Goal: Register for event/course

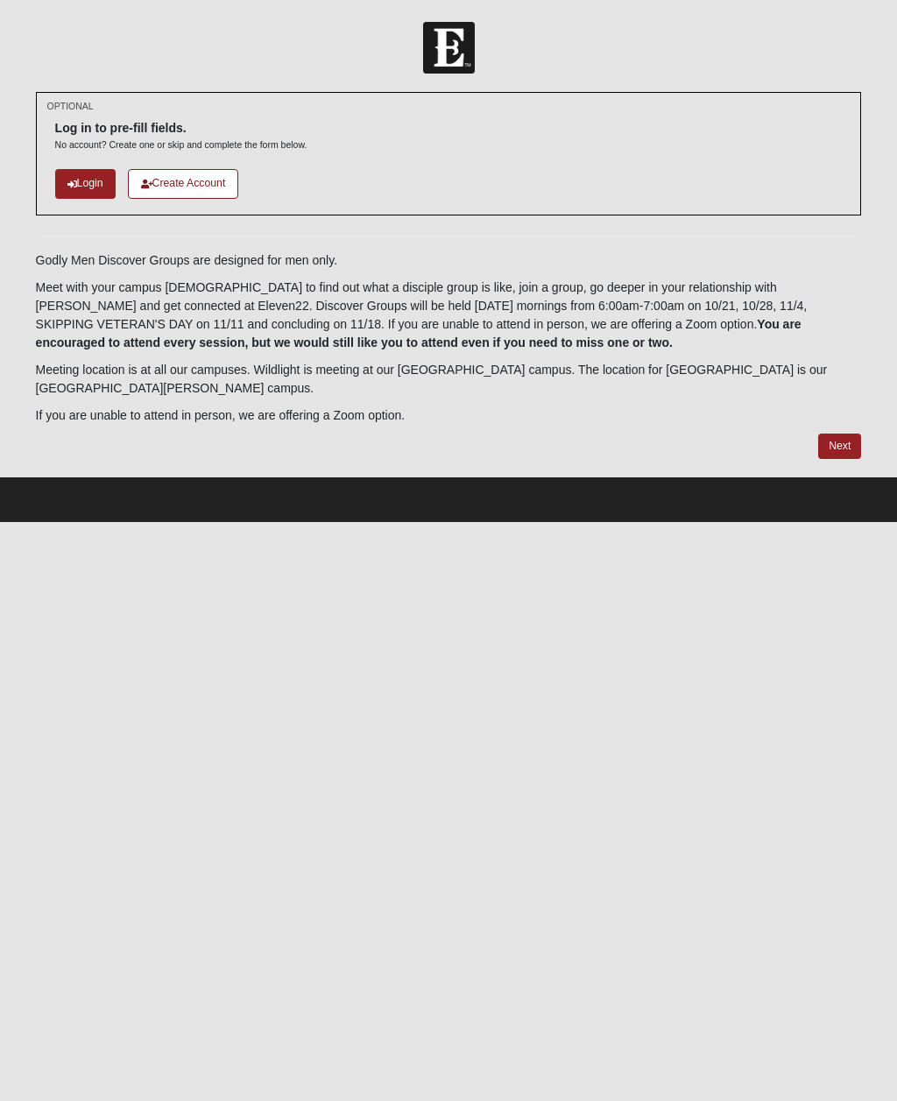
click at [82, 188] on link "Login" at bounding box center [85, 183] width 60 height 29
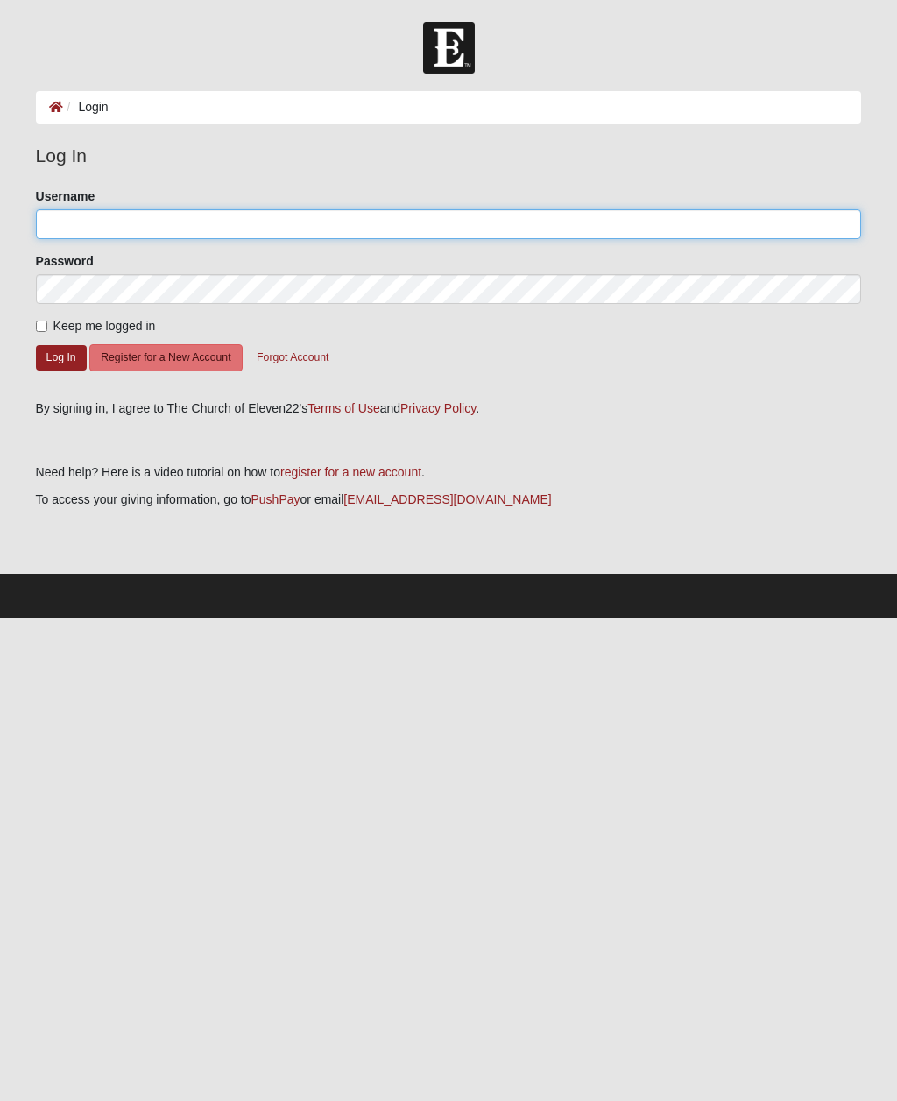
click at [67, 220] on input "Username" at bounding box center [449, 224] width 826 height 30
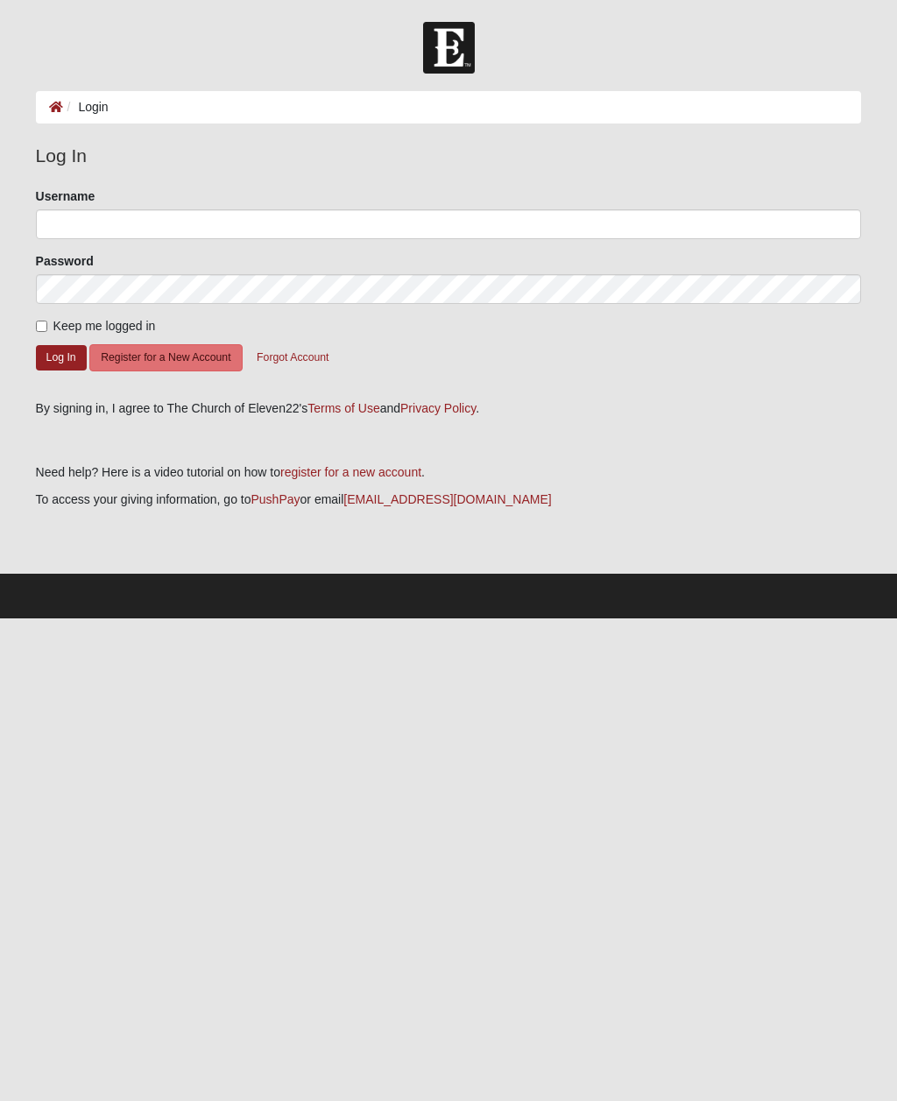
click at [294, 359] on button "Forgot Account" at bounding box center [292, 357] width 95 height 27
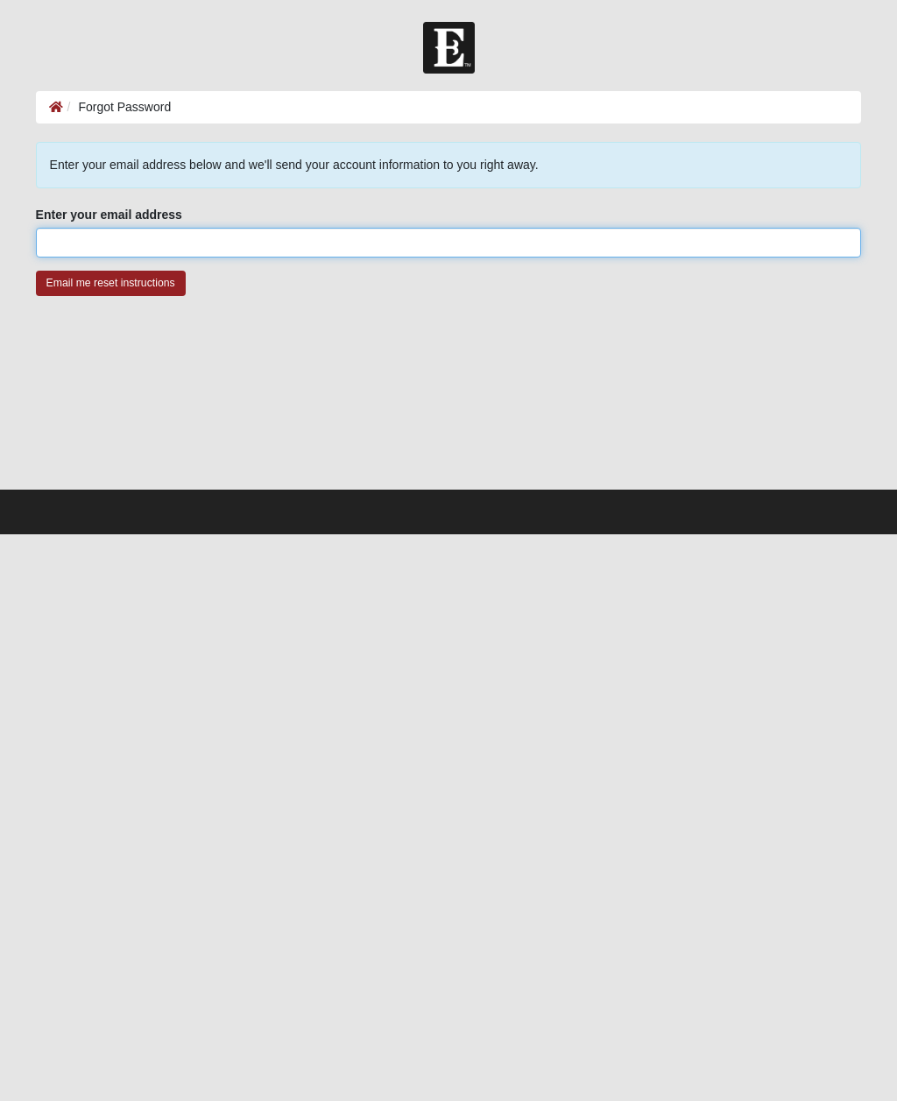
click at [62, 245] on input "Enter your email address" at bounding box center [449, 243] width 826 height 30
type input "[PERSON_NAME][EMAIL_ADDRESS][PERSON_NAME][DOMAIN_NAME]"
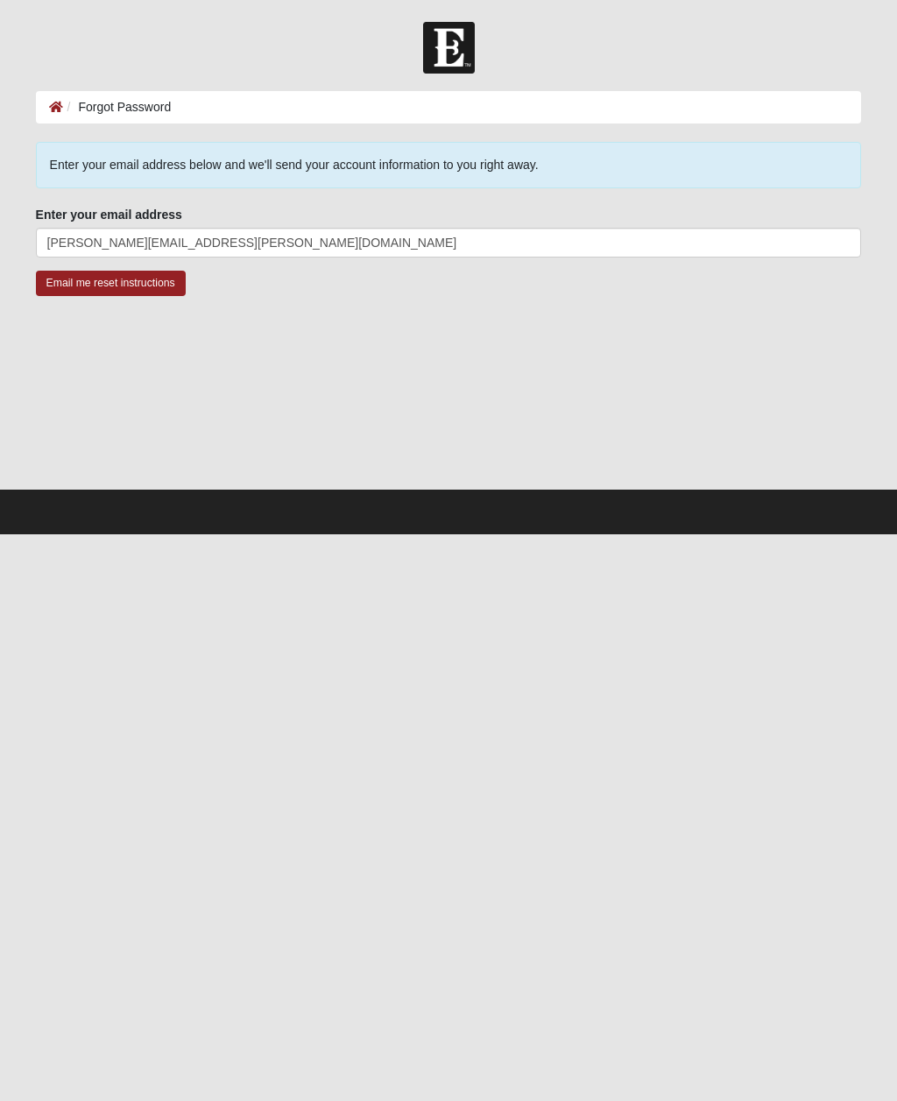
click at [108, 289] on input "Email me reset instructions" at bounding box center [111, 283] width 150 height 25
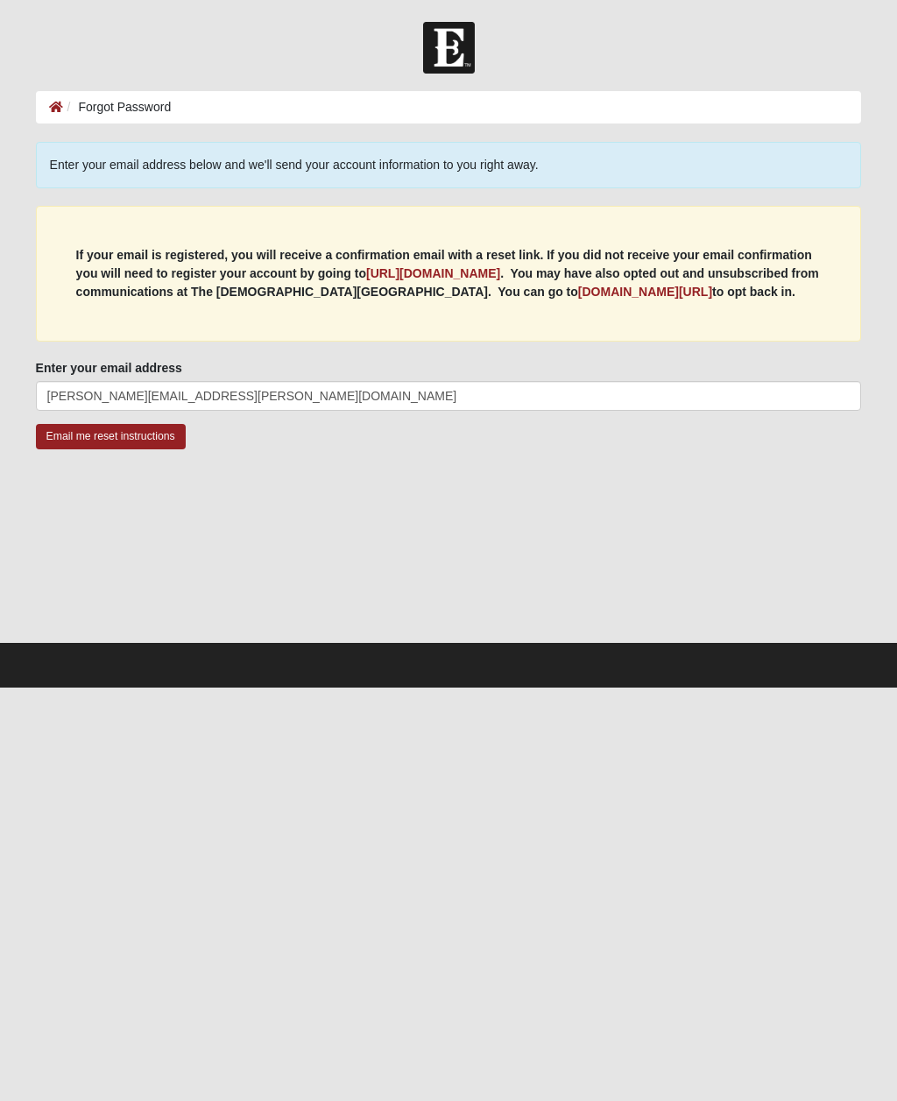
click at [106, 436] on input "Email me reset instructions" at bounding box center [111, 436] width 150 height 25
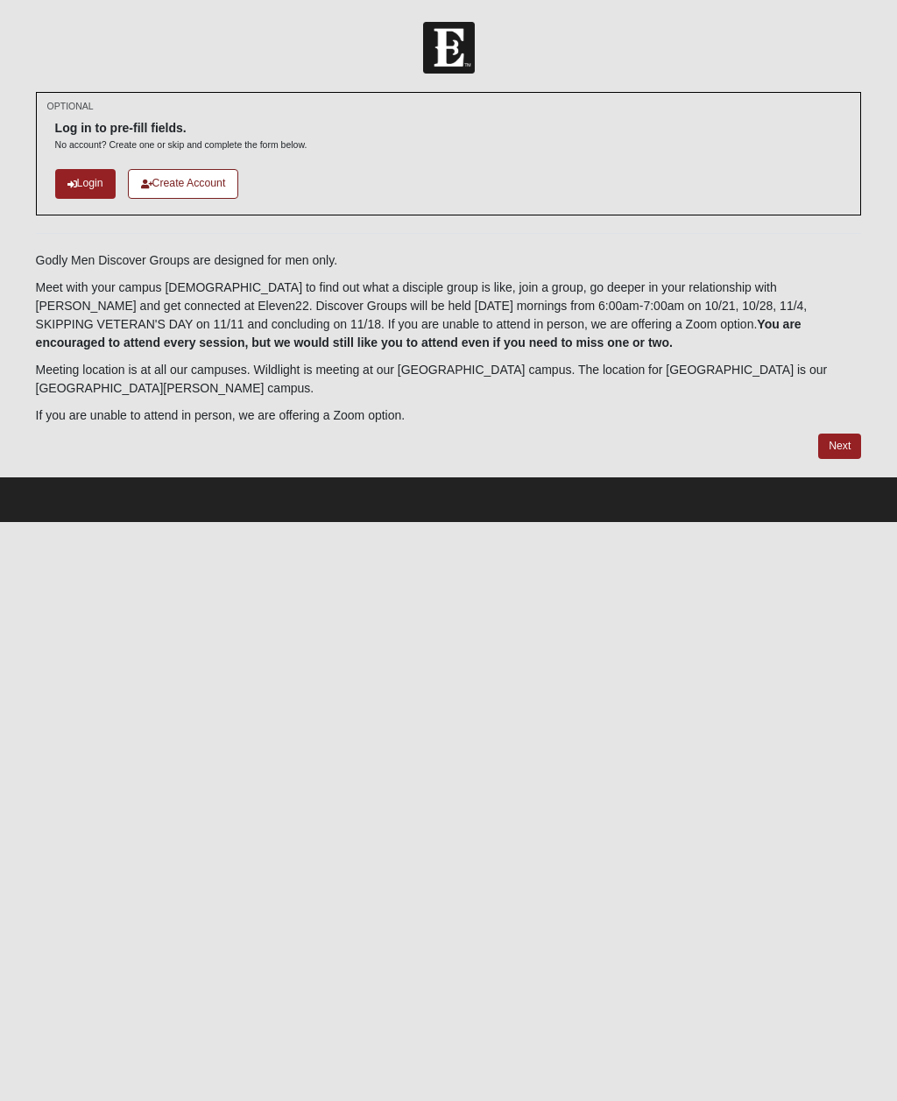
click at [190, 179] on link "Create Account" at bounding box center [183, 183] width 111 height 29
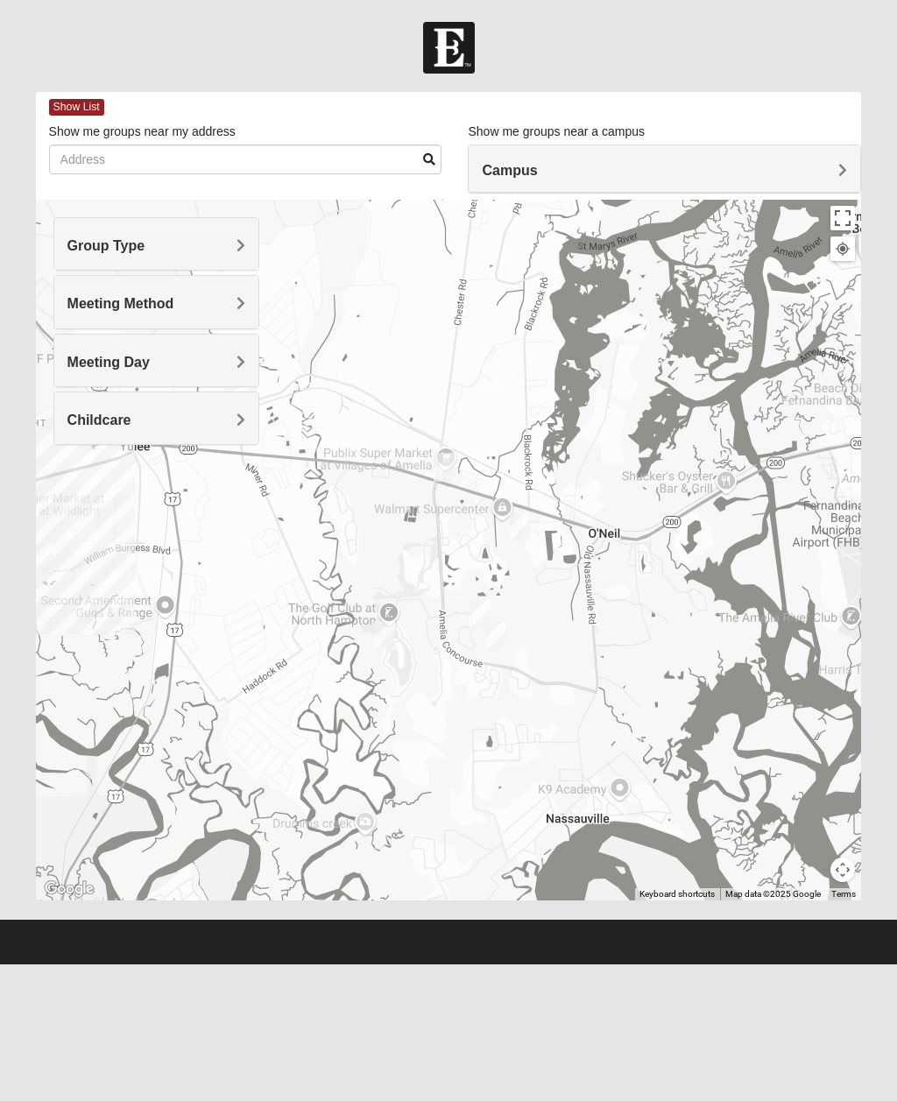
click at [180, 239] on h4 "Group Type" at bounding box center [156, 245] width 179 height 17
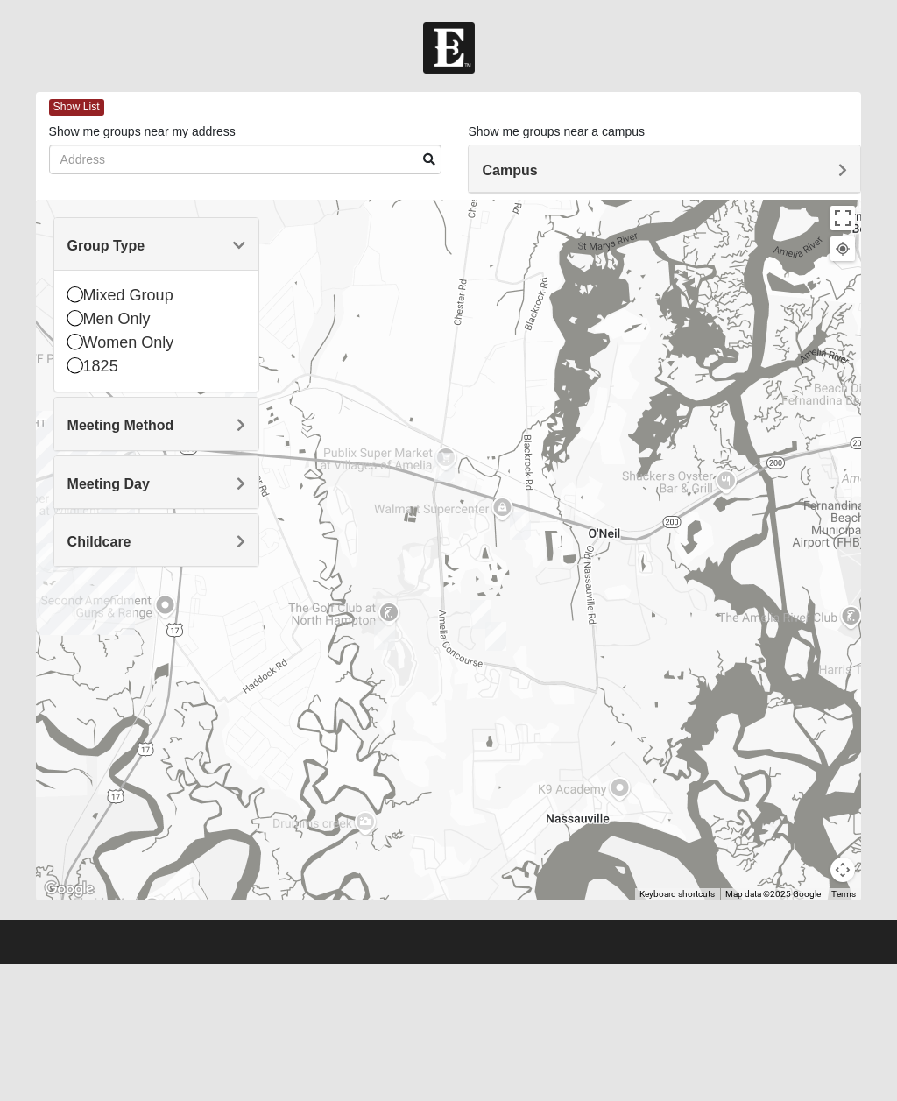
click at [73, 298] on icon at bounding box center [75, 294] width 16 height 16
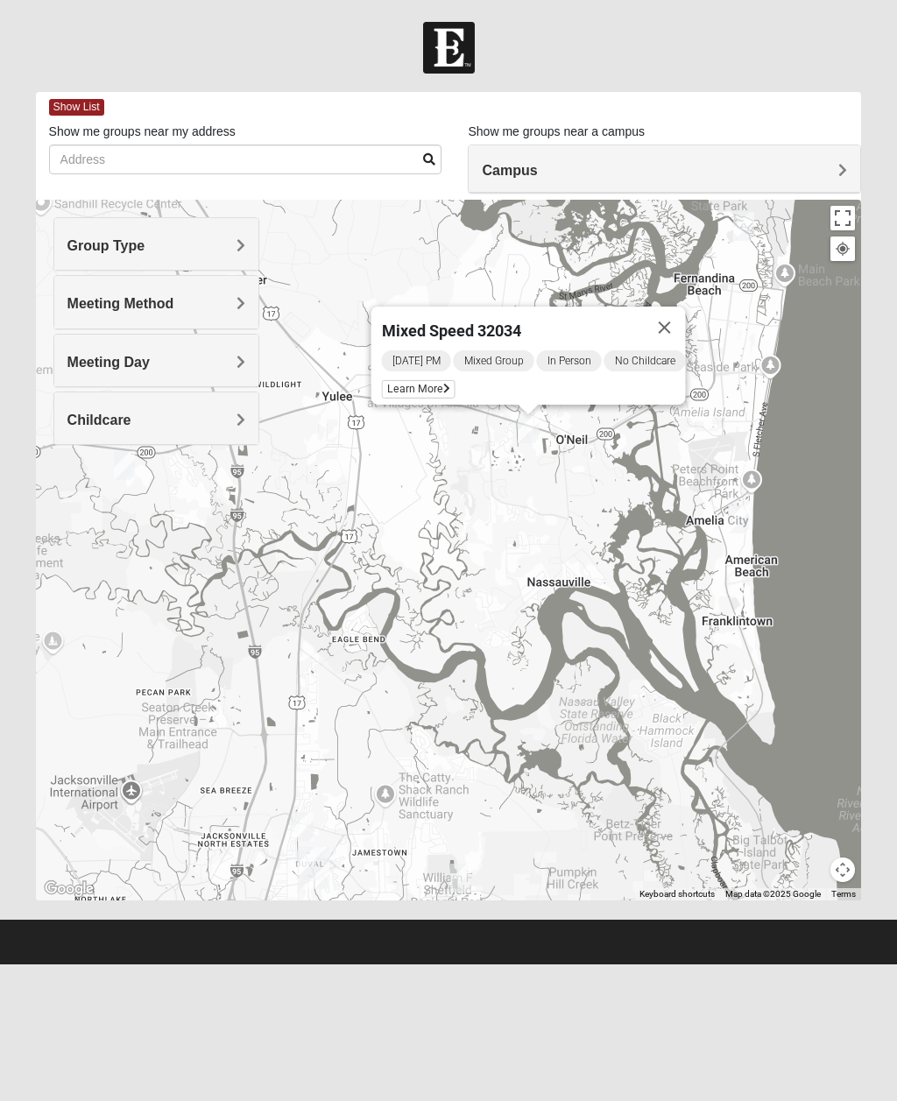
click at [429, 380] on span "Learn More" at bounding box center [418, 389] width 74 height 18
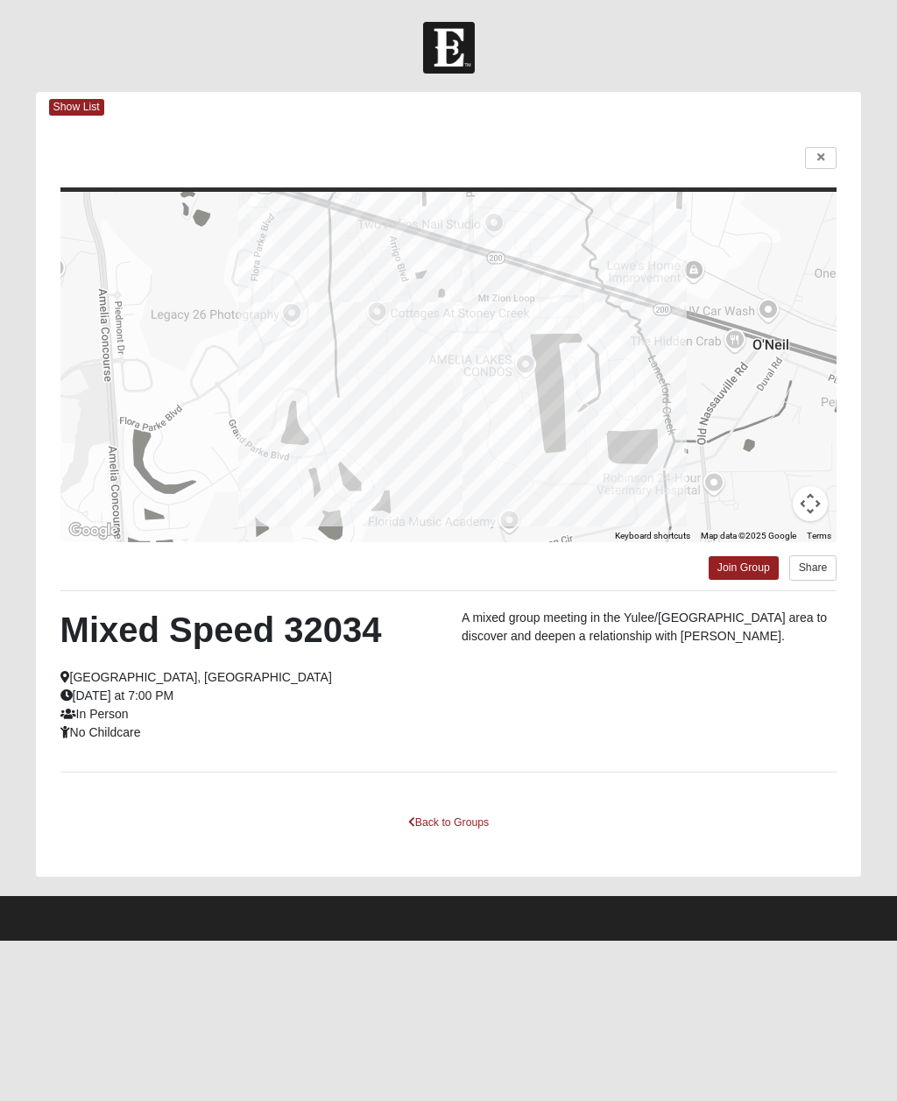
click at [454, 829] on link "Back to Groups" at bounding box center [448, 822] width 103 height 27
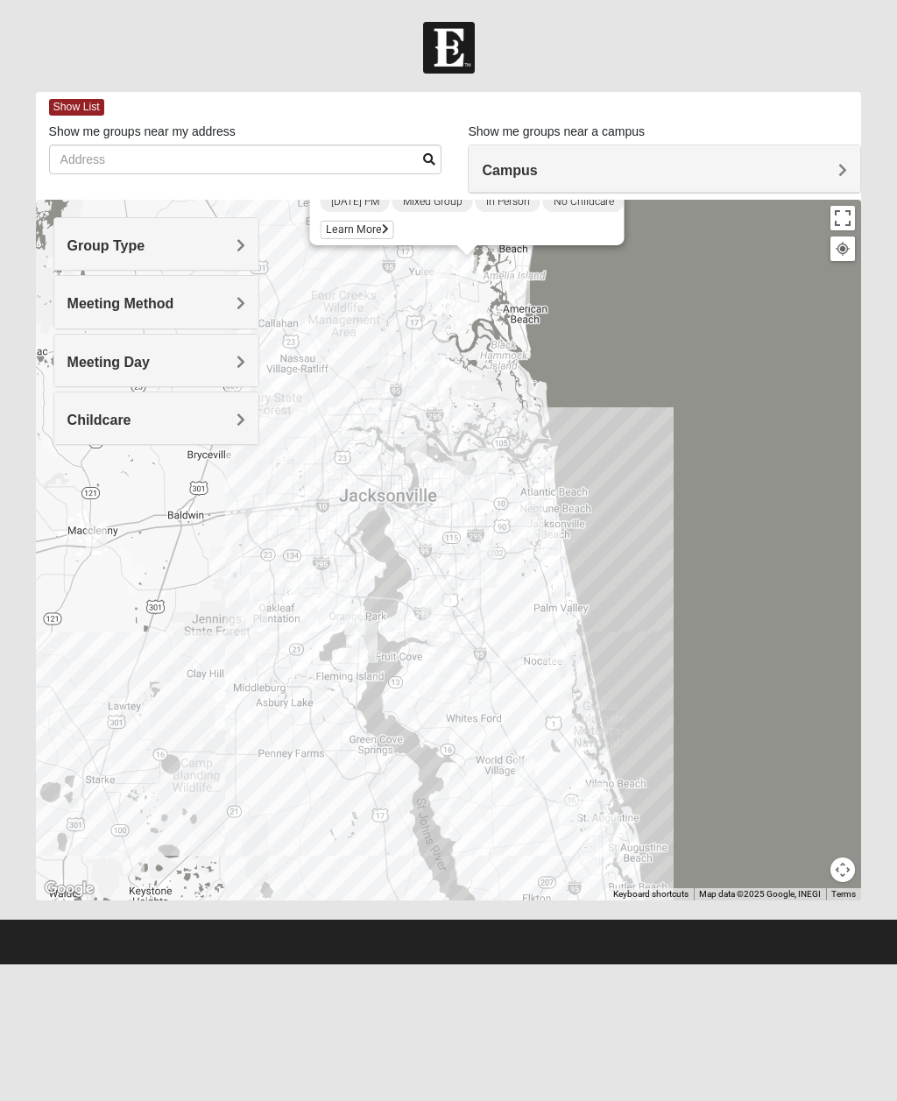
click at [182, 363] on h4 "Meeting Day" at bounding box center [156, 362] width 179 height 17
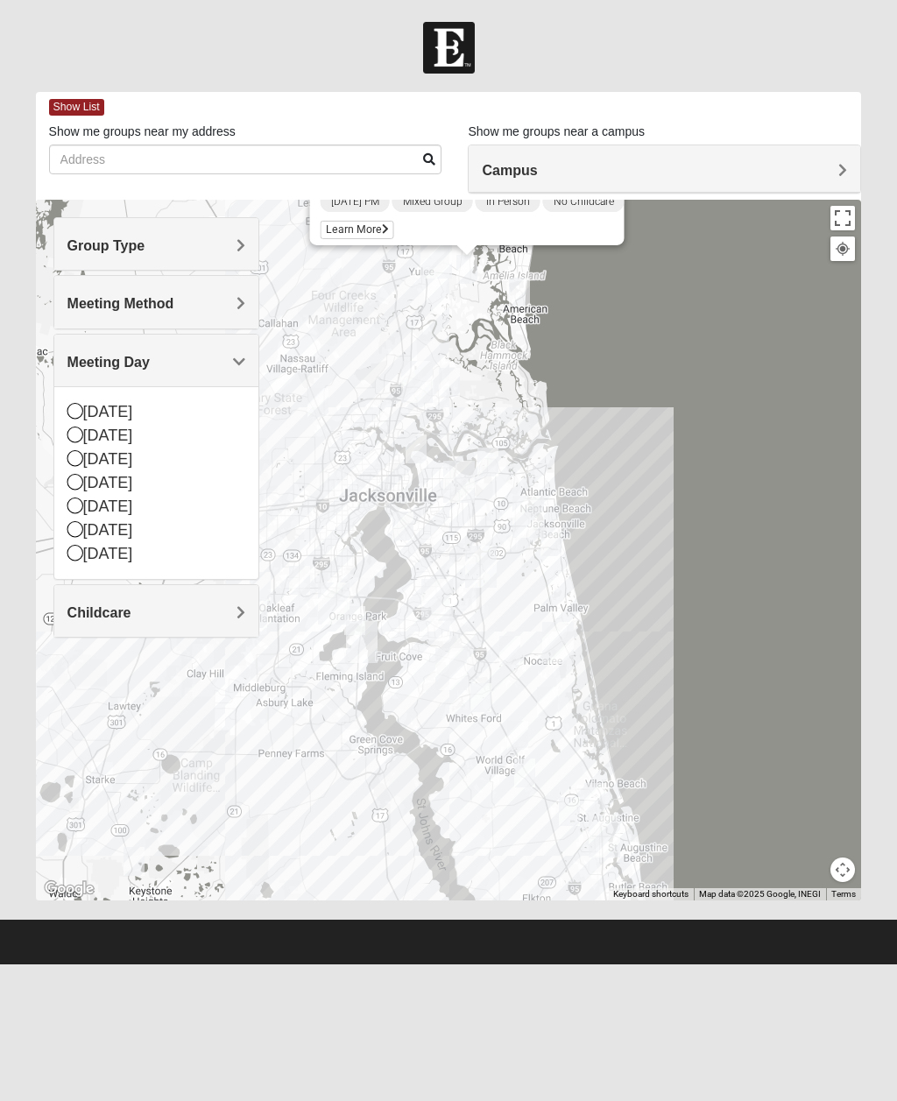
click at [129, 356] on span "Meeting Day" at bounding box center [108, 362] width 82 height 15
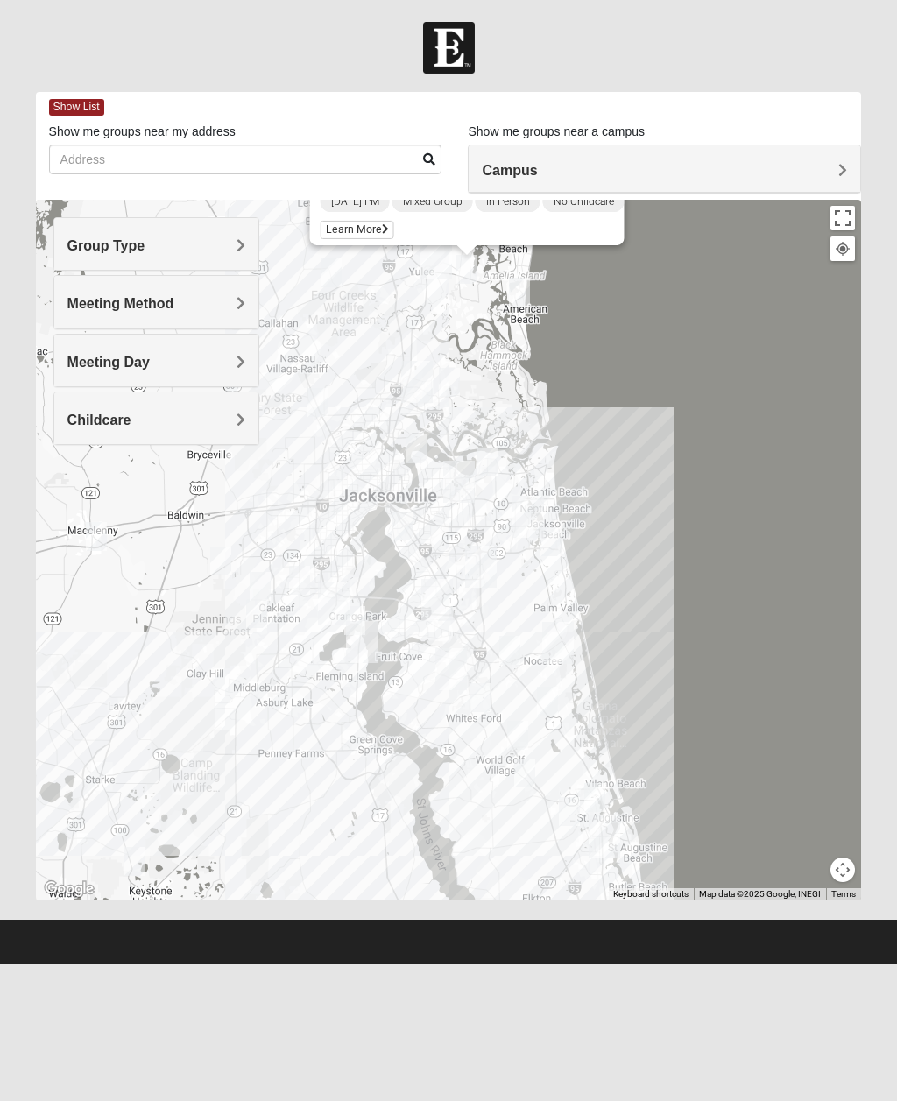
click at [146, 300] on span "Meeting Method" at bounding box center [120, 303] width 107 height 15
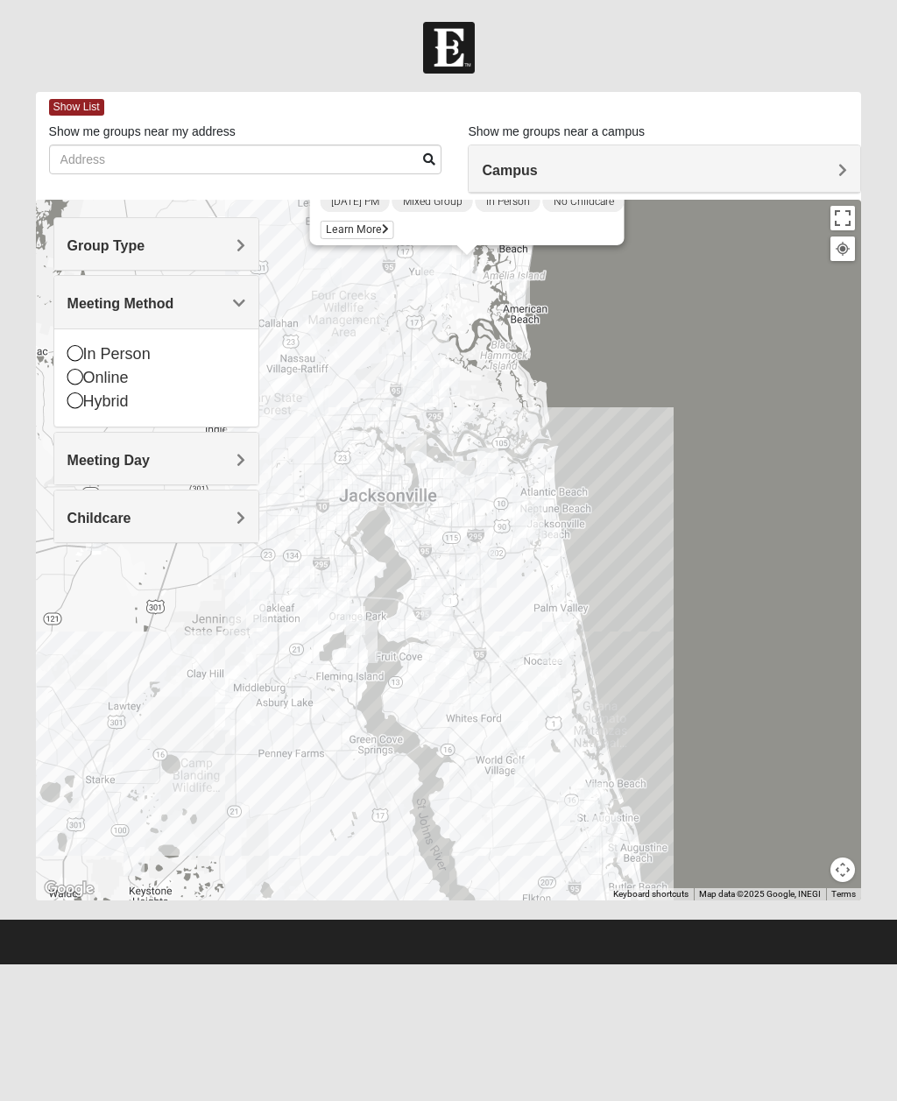
click at [75, 405] on icon at bounding box center [75, 400] width 16 height 16
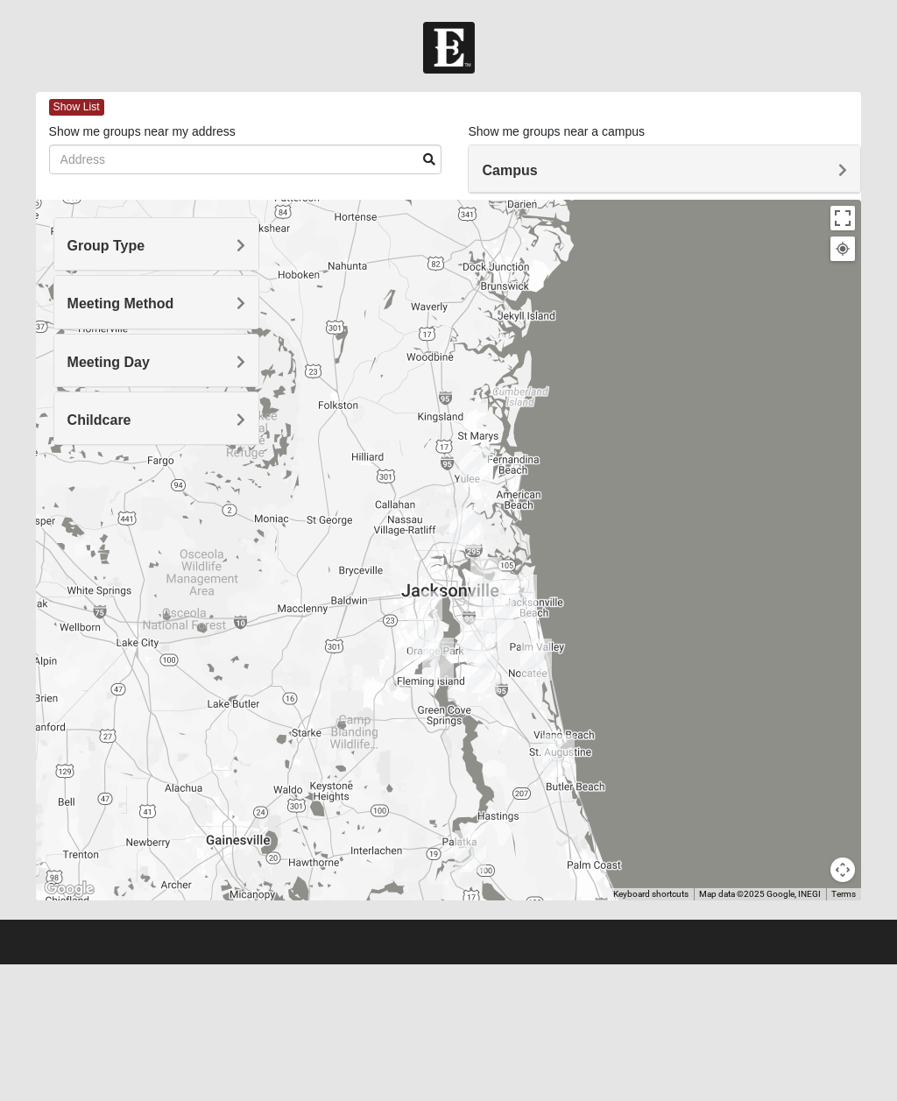
click at [174, 303] on span "Meeting Method" at bounding box center [120, 303] width 107 height 15
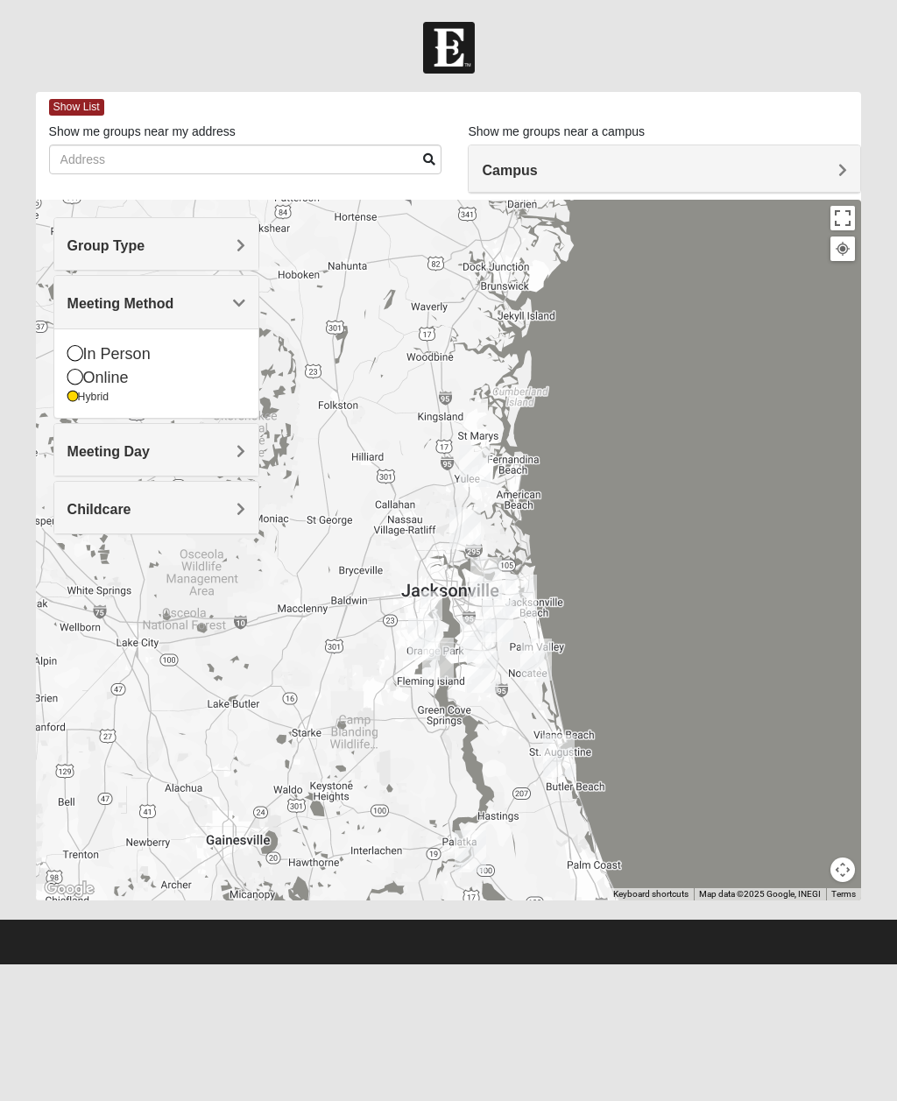
click at [78, 379] on icon at bounding box center [75, 377] width 16 height 16
